Goal: Find contact information: Find contact information

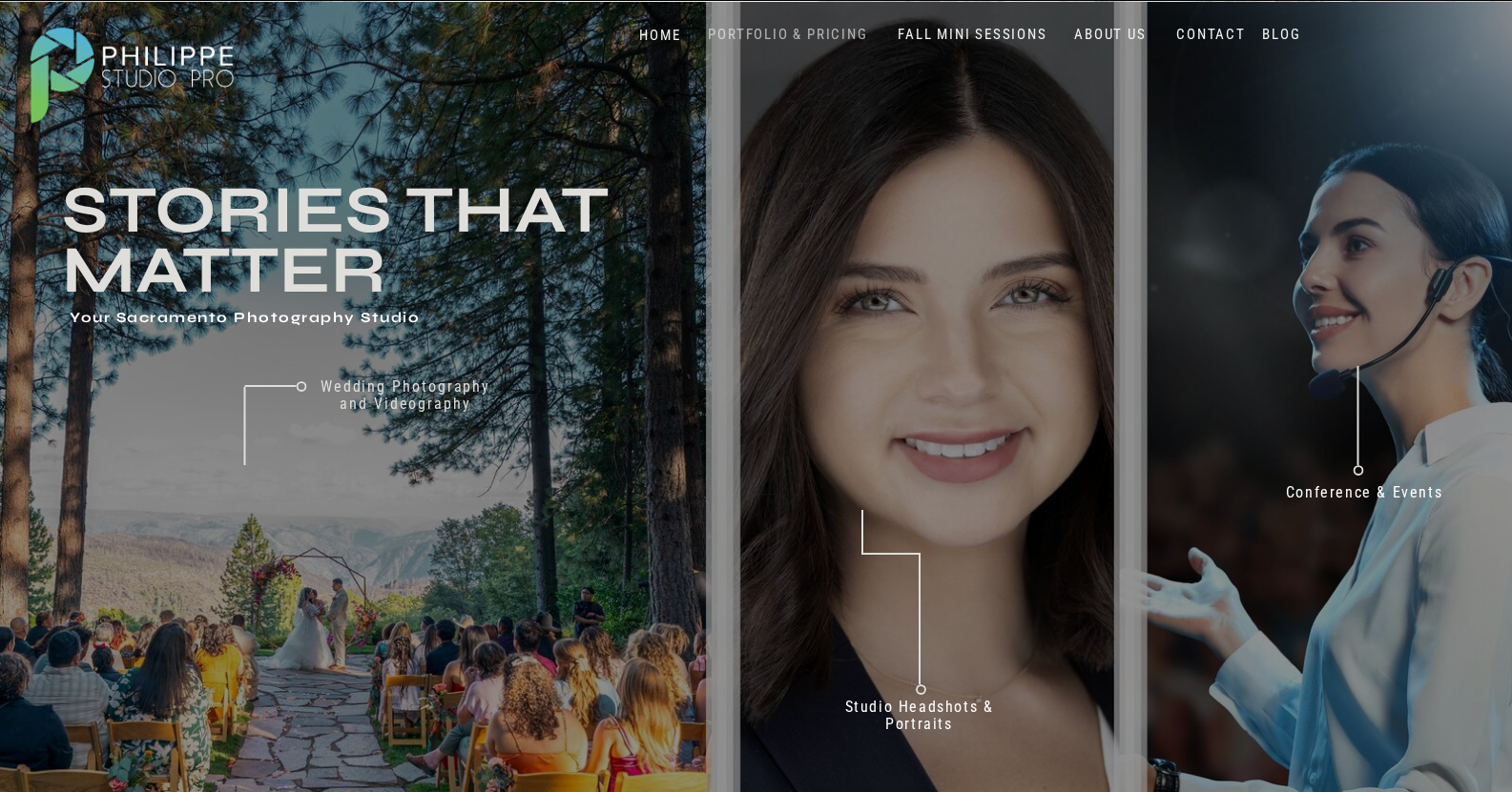
click at [774, 27] on nav "PORTFOLIO & PRICING" at bounding box center [788, 35] width 175 height 18
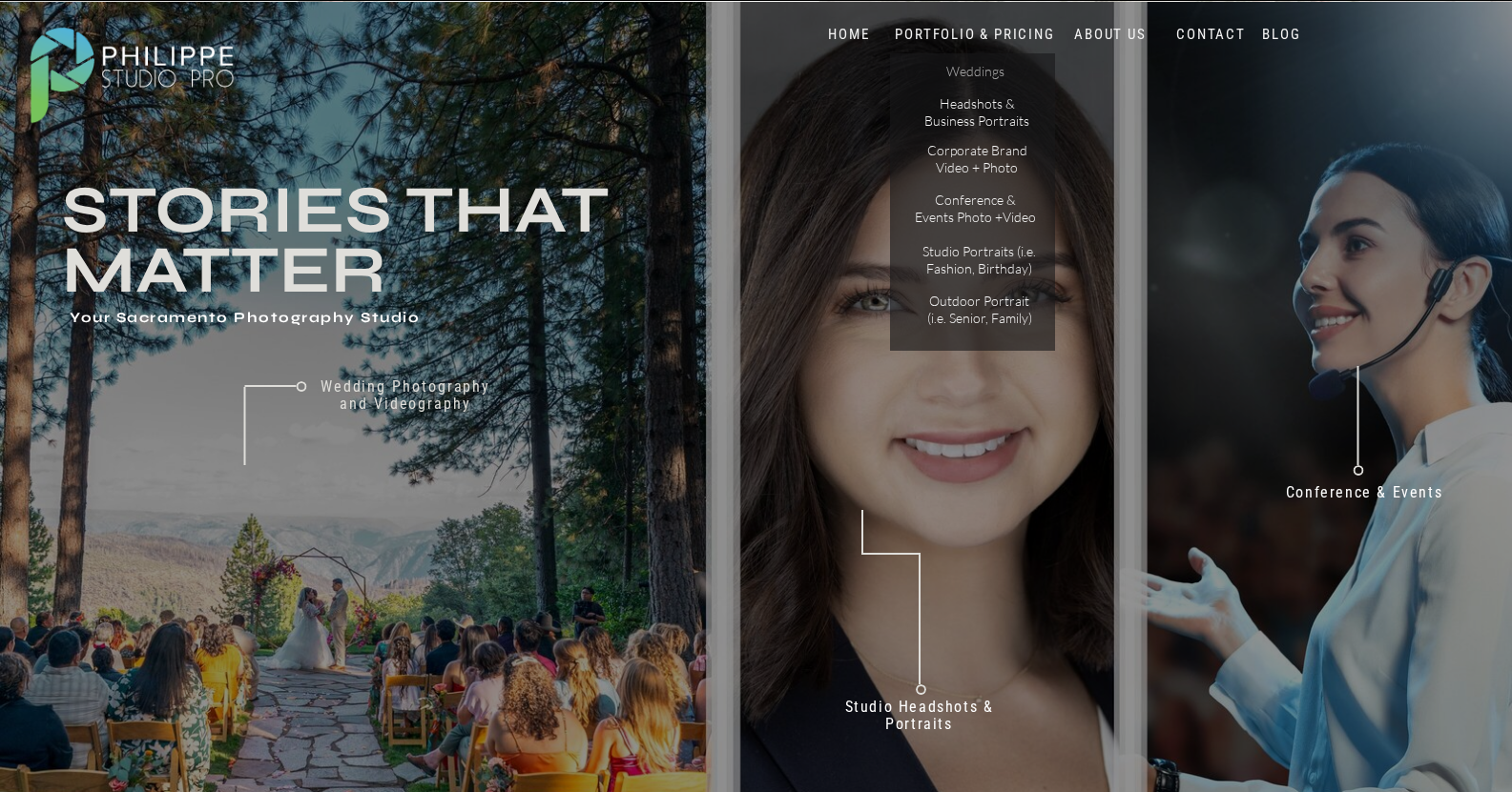
click at [982, 68] on p "Weddings" at bounding box center [975, 73] width 108 height 20
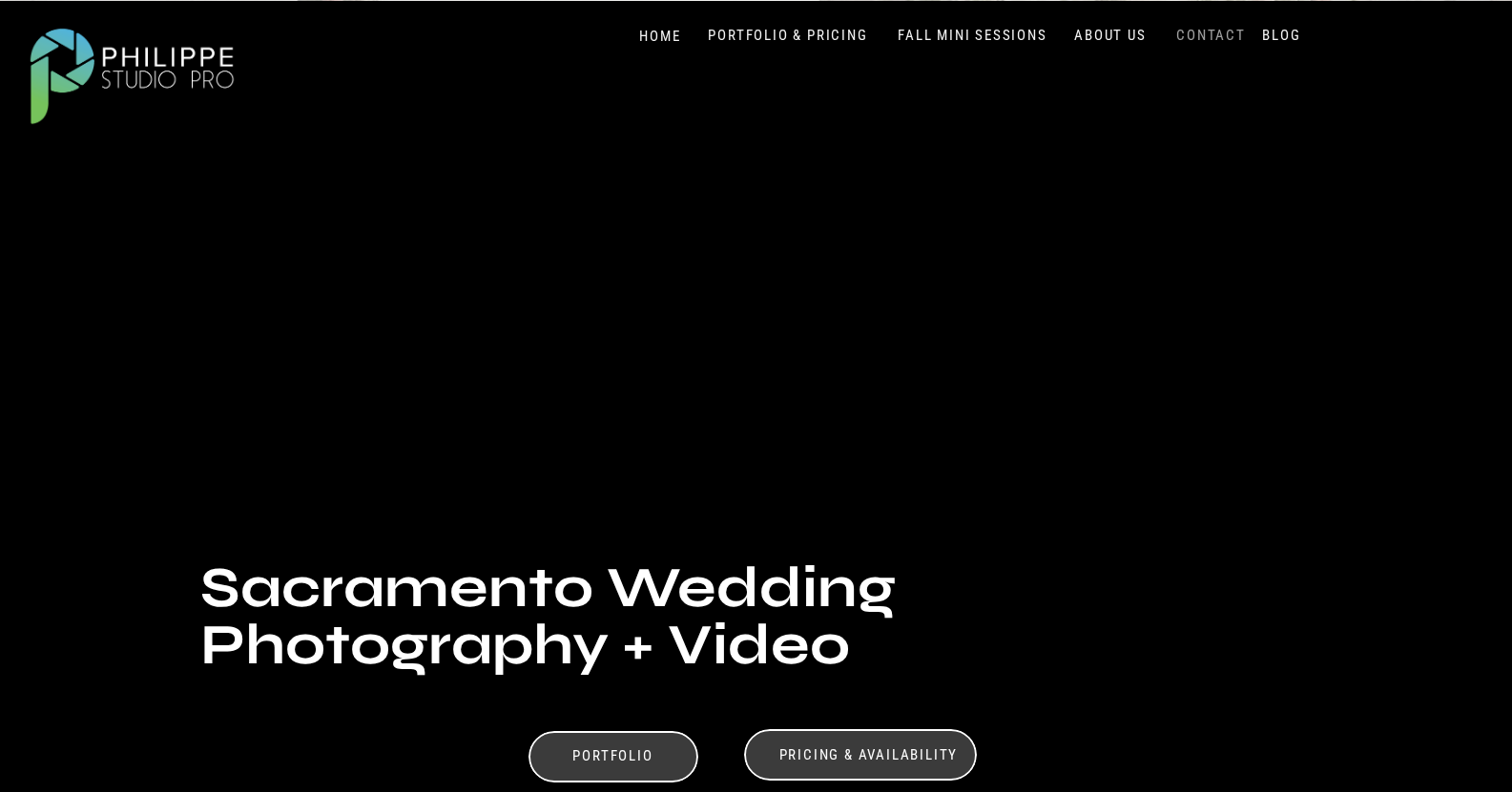
click at [1210, 28] on nav "CONTACT" at bounding box center [1211, 36] width 78 height 18
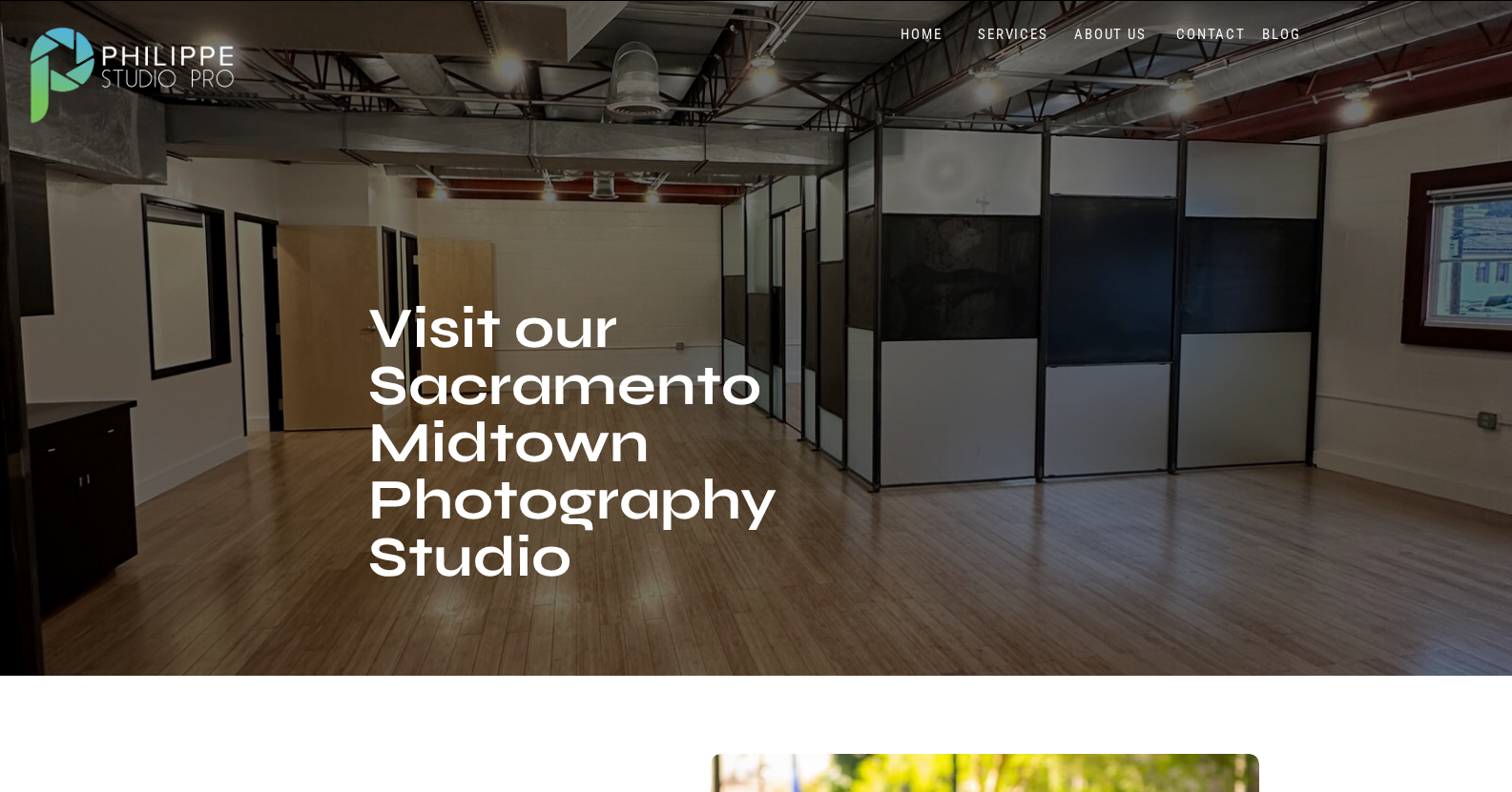
scroll to position [531, 0]
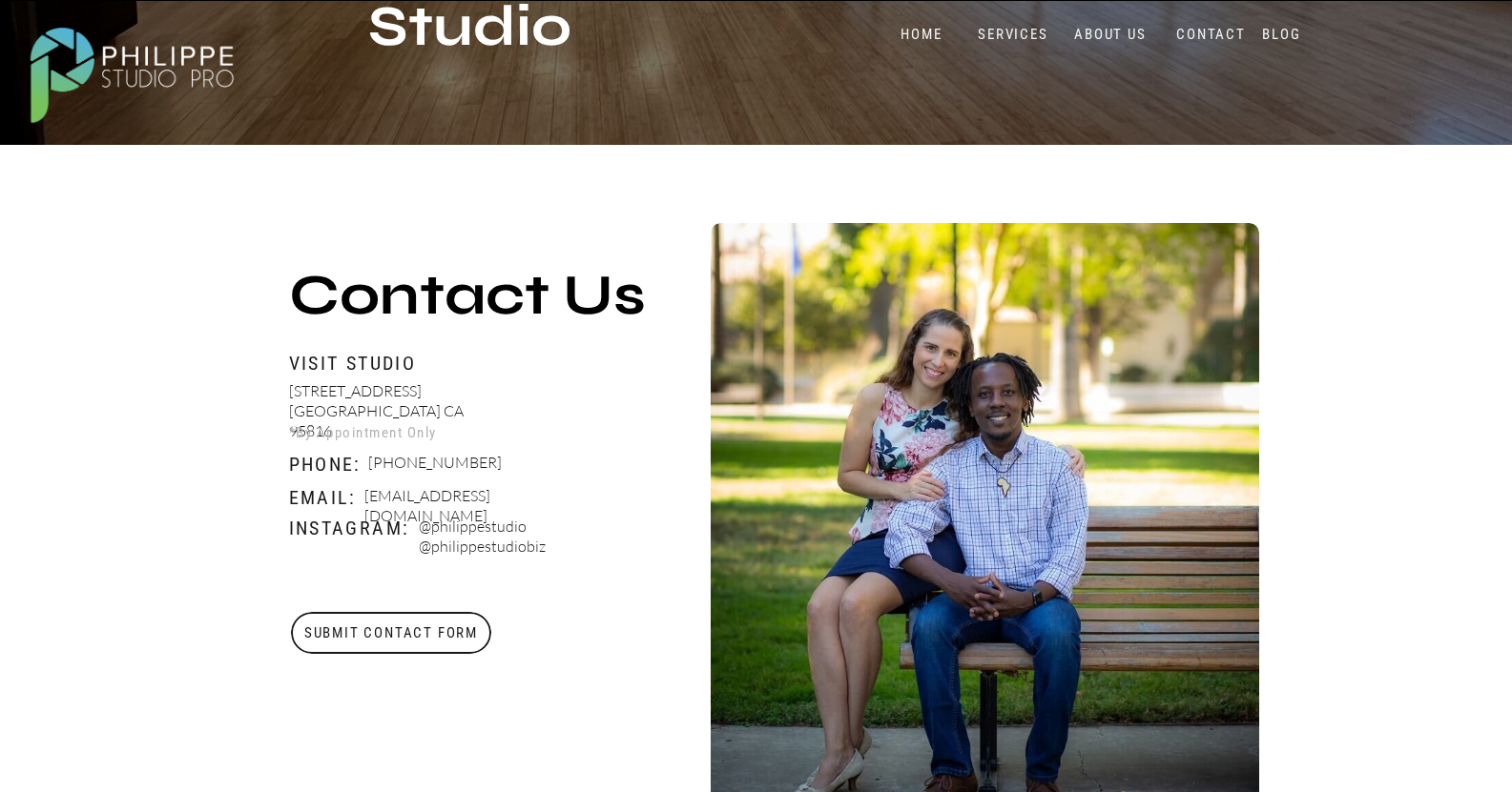
drag, startPoint x: 573, startPoint y: 501, endPoint x: 368, endPoint y: 486, distance: 205.5
click at [368, 486] on p "Booking@philippestudiopro.com" at bounding box center [477, 498] width 224 height 24
copy p "Booking@philippestudiopro.com"
drag, startPoint x: 473, startPoint y: 458, endPoint x: 369, endPoint y: 452, distance: 104.2
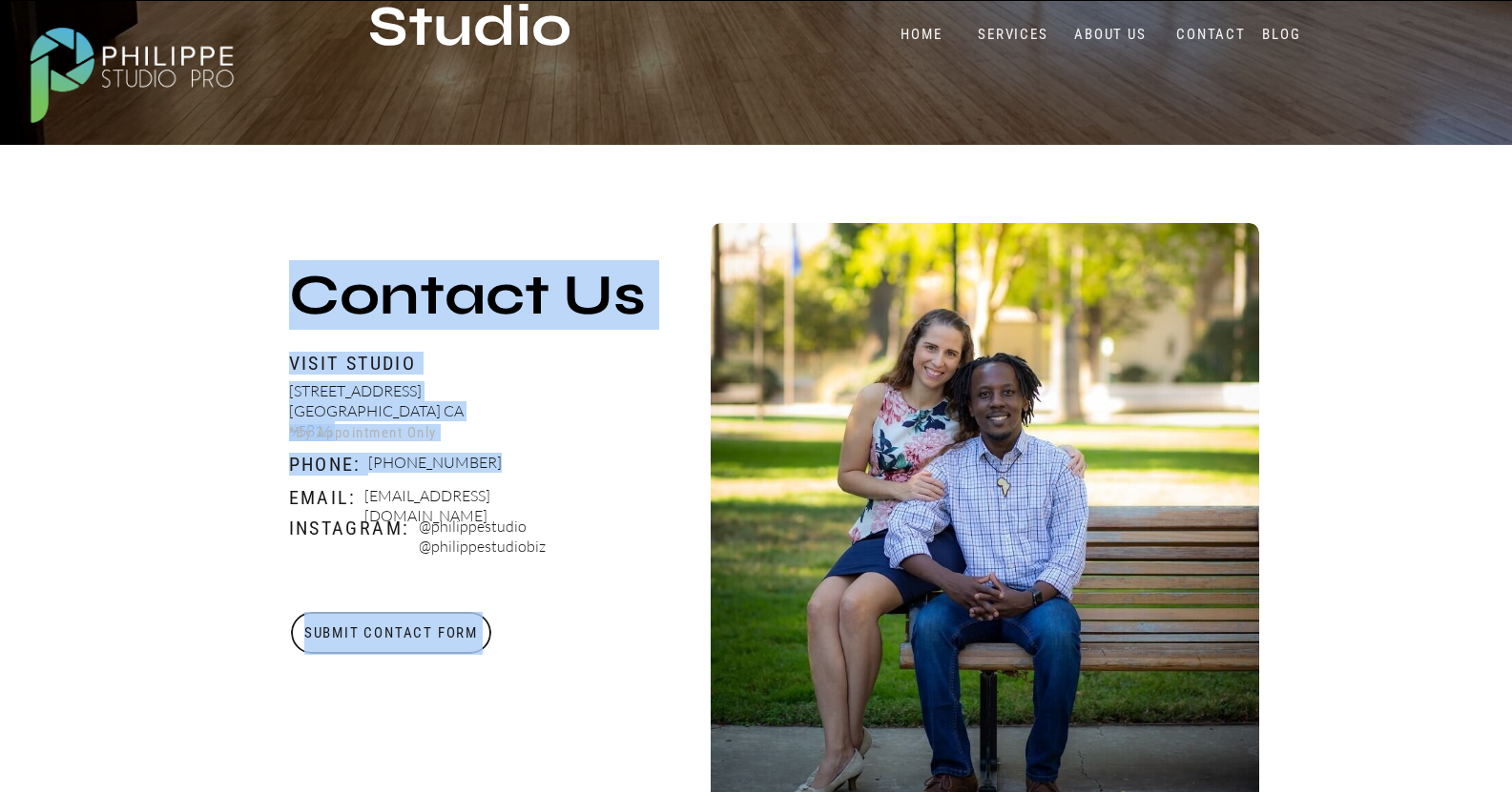
copy div "Submit Contact Form 2510 J Street Sacramento CA 95816 Visit Studio Contact Us *…"
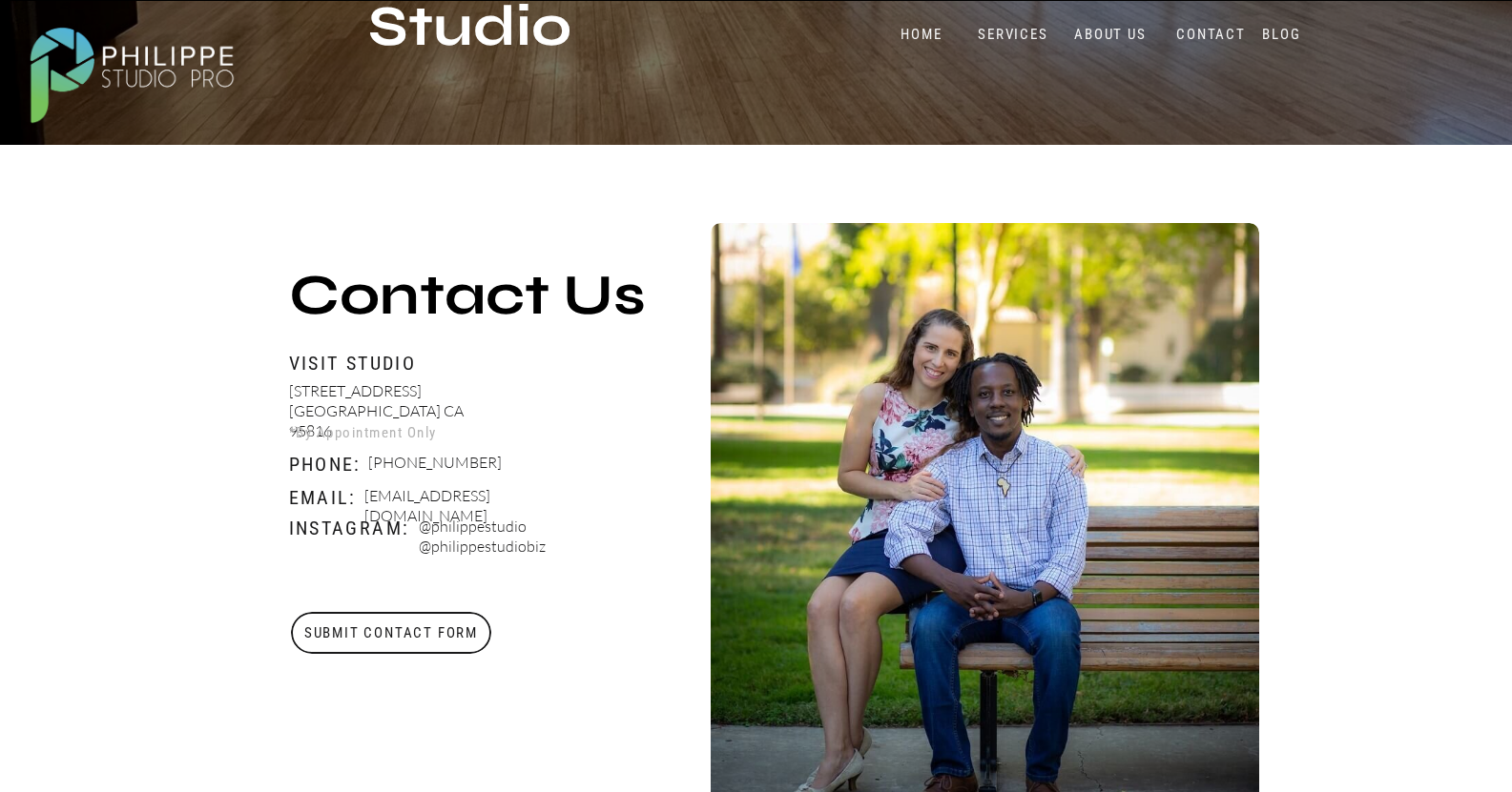
click at [926, 35] on nav "HOME" at bounding box center [921, 35] width 81 height 18
